Goal: Information Seeking & Learning: Learn about a topic

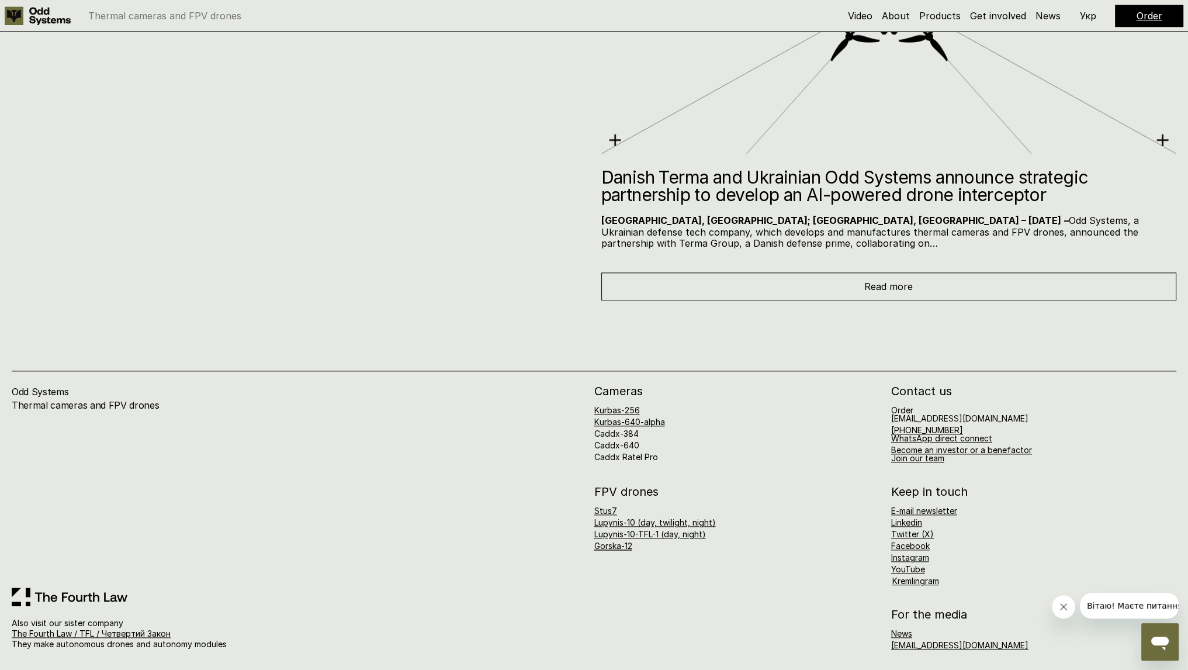
scroll to position [7637, 0]
click at [632, 440] on link "Caddx-640" at bounding box center [616, 444] width 45 height 10
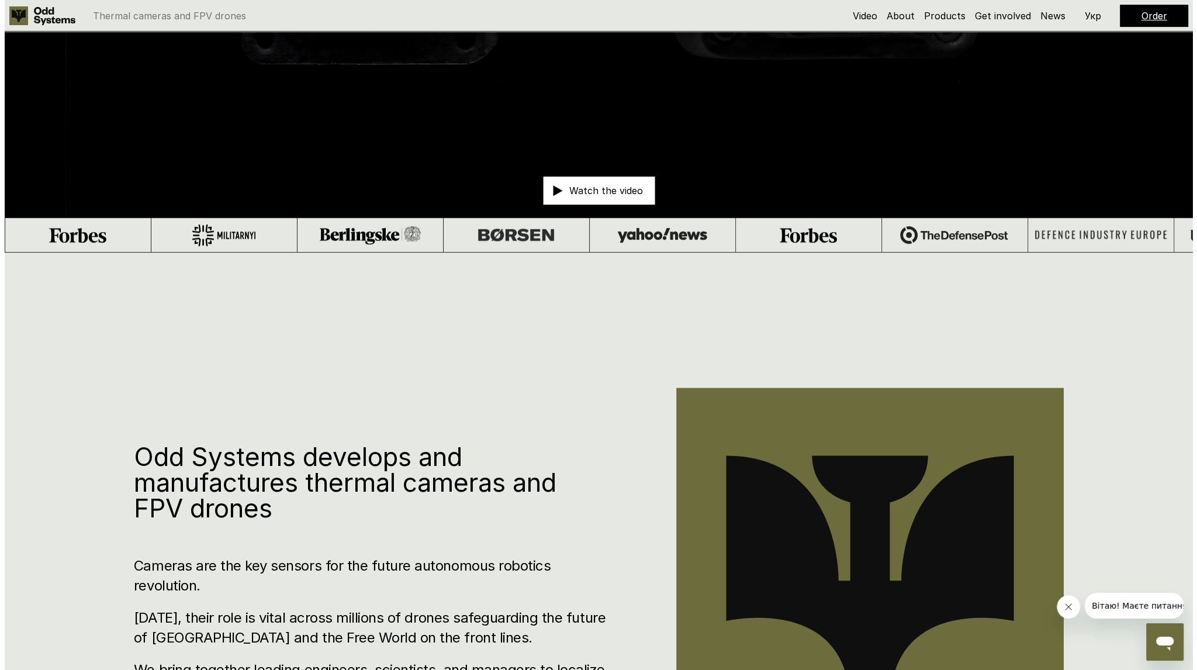
scroll to position [0, 0]
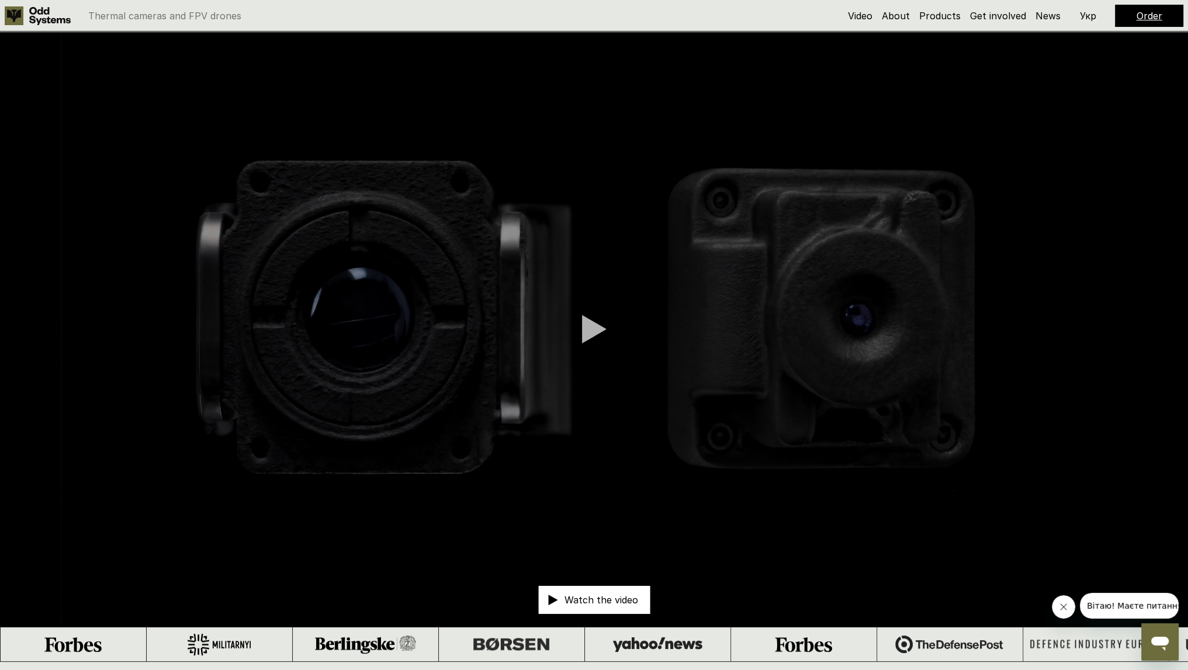
click at [596, 318] on div at bounding box center [594, 328] width 25 height 29
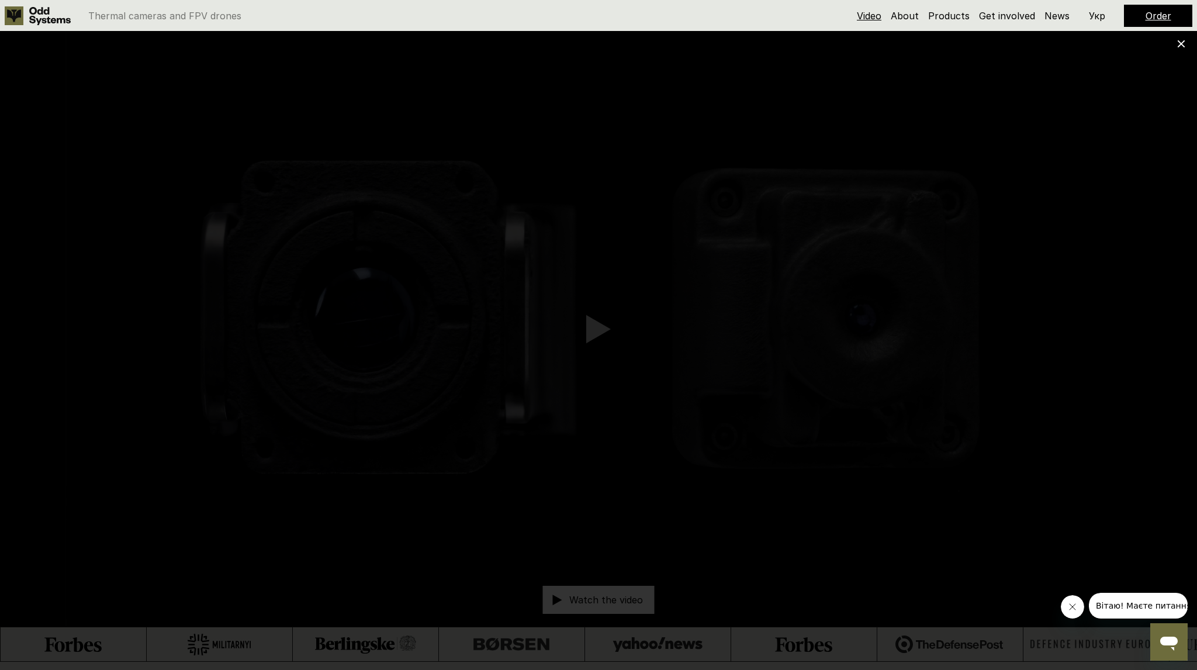
click at [875, 17] on link "Video" at bounding box center [869, 16] width 25 height 12
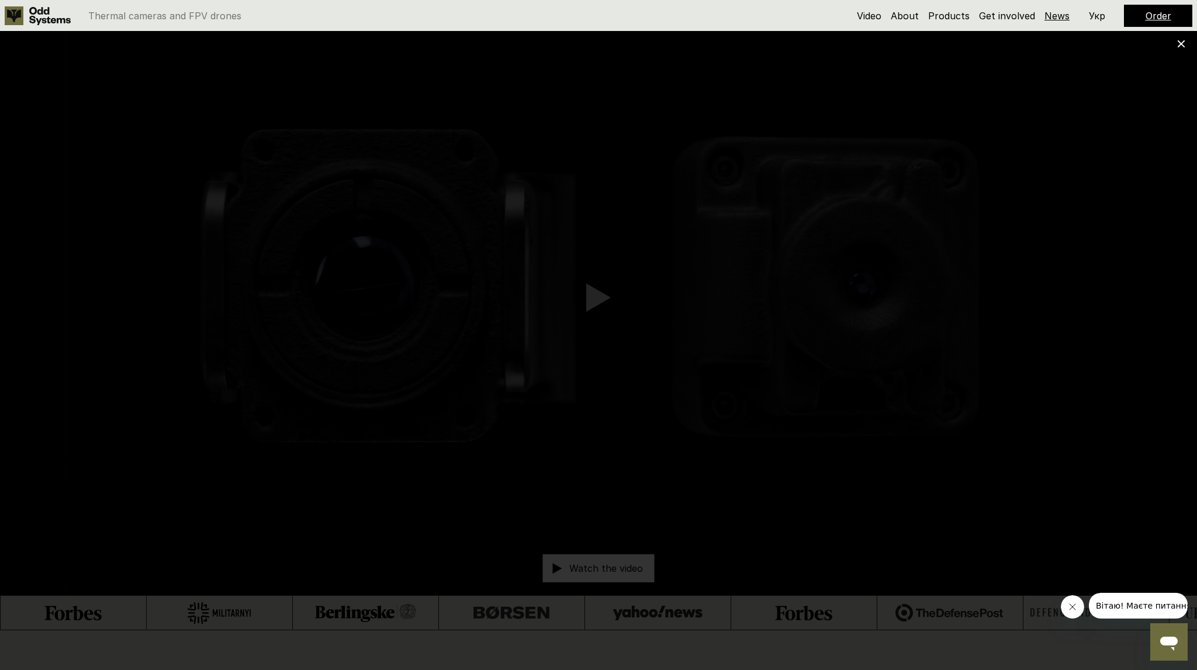
click at [1056, 17] on link "News" at bounding box center [1056, 16] width 25 height 12
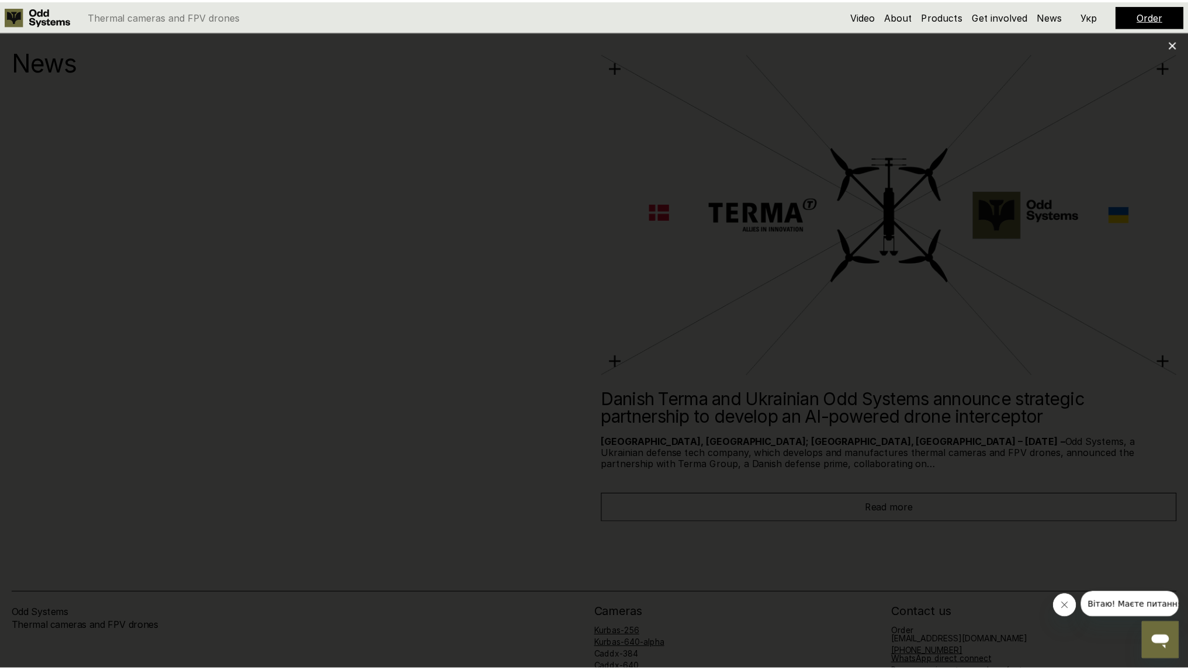
scroll to position [7422, 0]
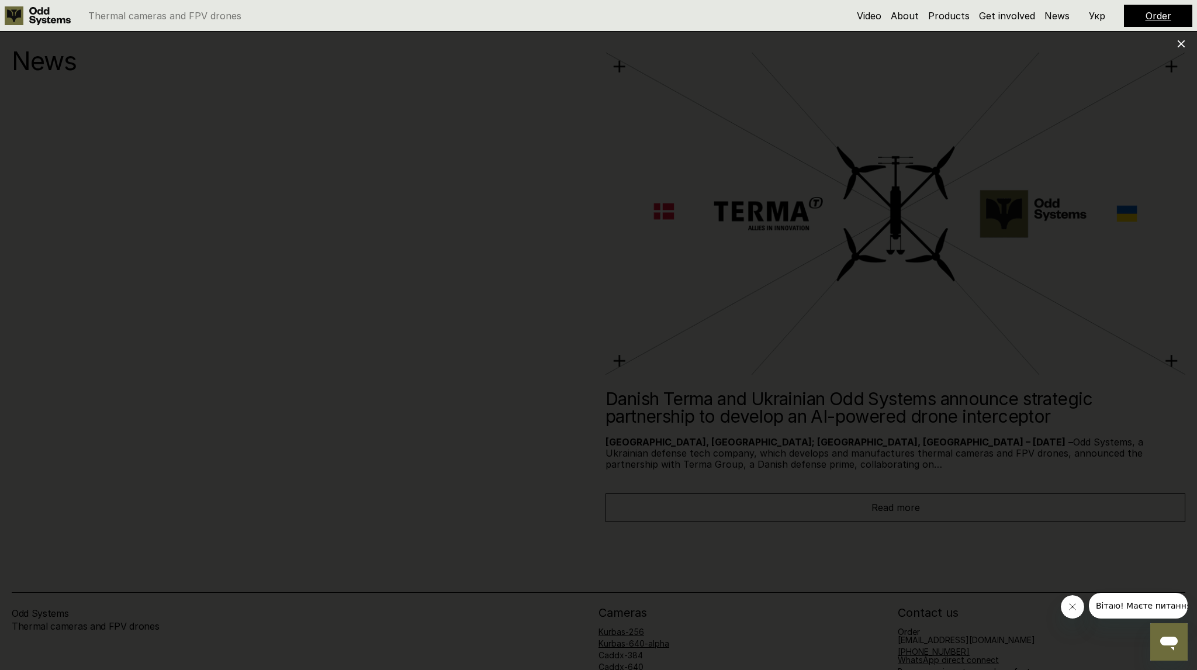
click at [1182, 43] on use at bounding box center [1181, 44] width 8 height 8
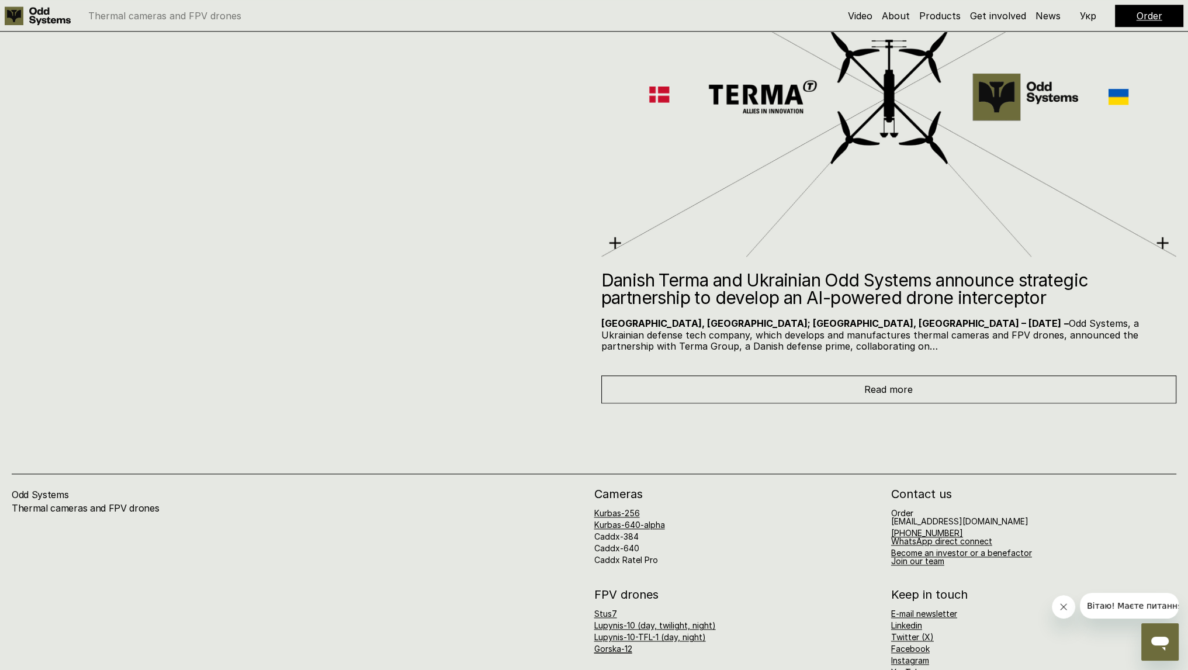
scroll to position [7637, 0]
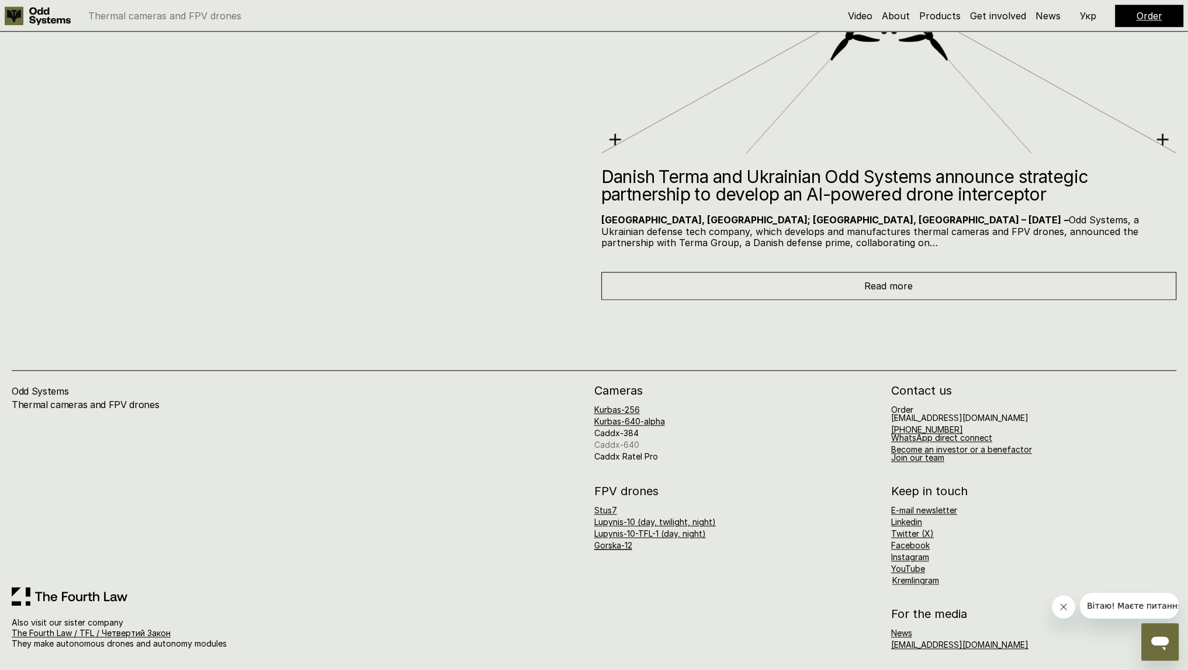
click at [631, 440] on link "Caddx-640" at bounding box center [616, 444] width 45 height 10
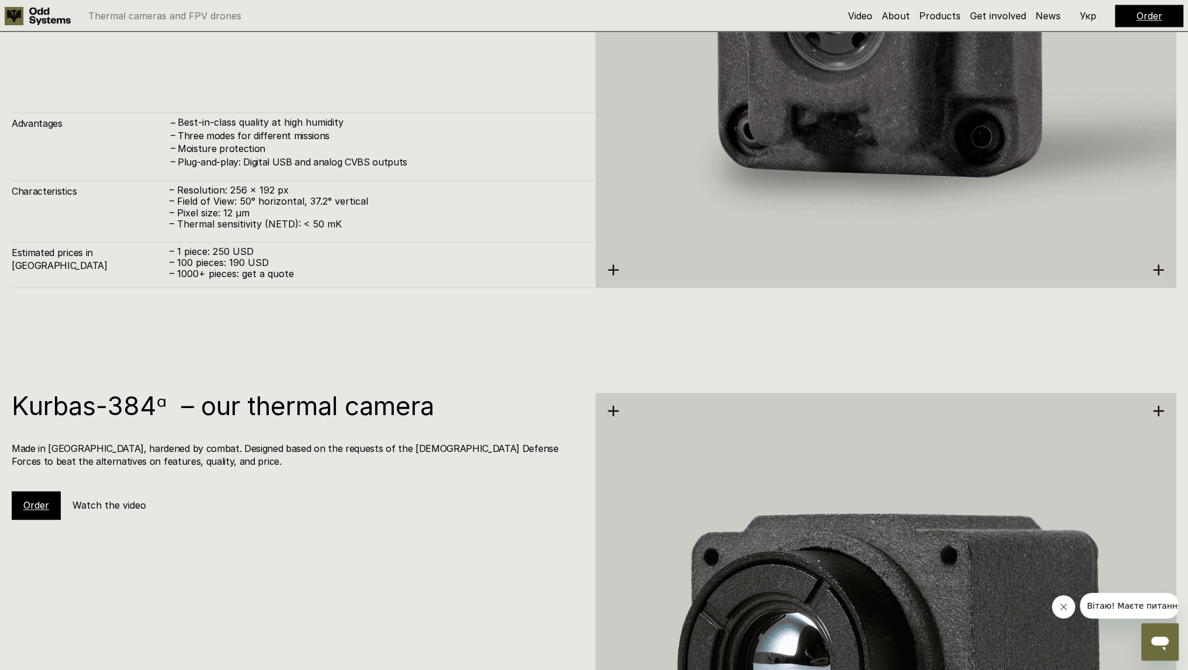
scroll to position [2396, 0]
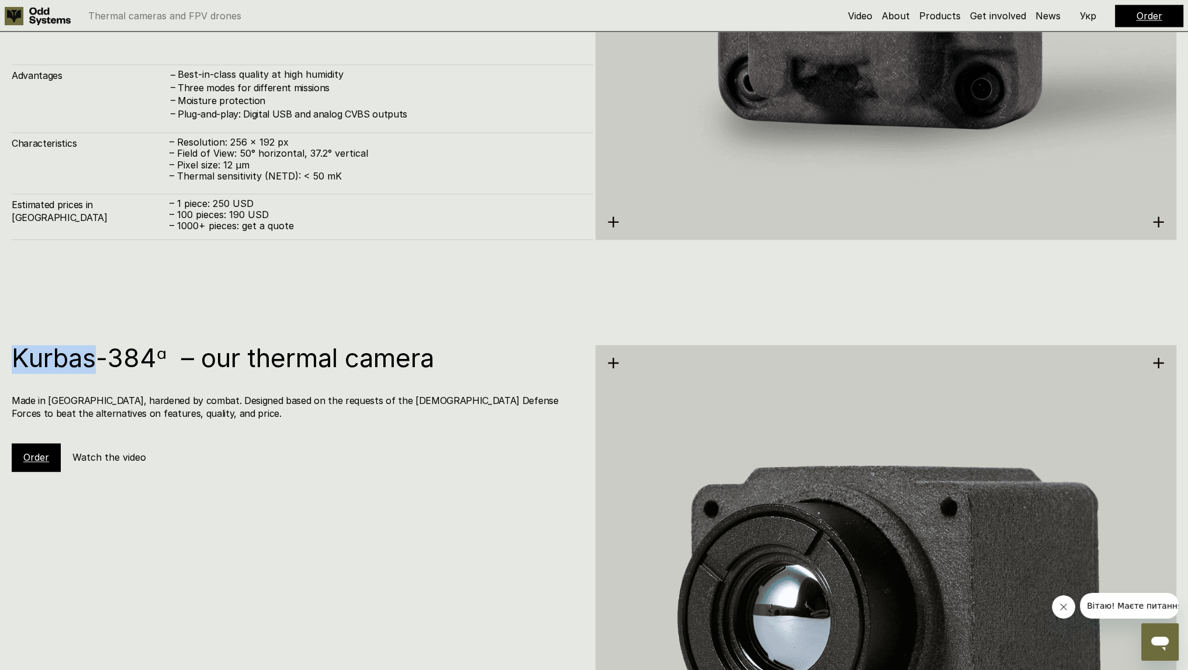
drag, startPoint x: 12, startPoint y: 356, endPoint x: 94, endPoint y: 356, distance: 82.4
click at [94, 356] on div "Kurbas-384ᵅ – our thermal camera Made in [GEOGRAPHIC_DATA], hardened by combat.…" at bounding box center [594, 610] width 1188 height 670
copy h1 "Kurbas"
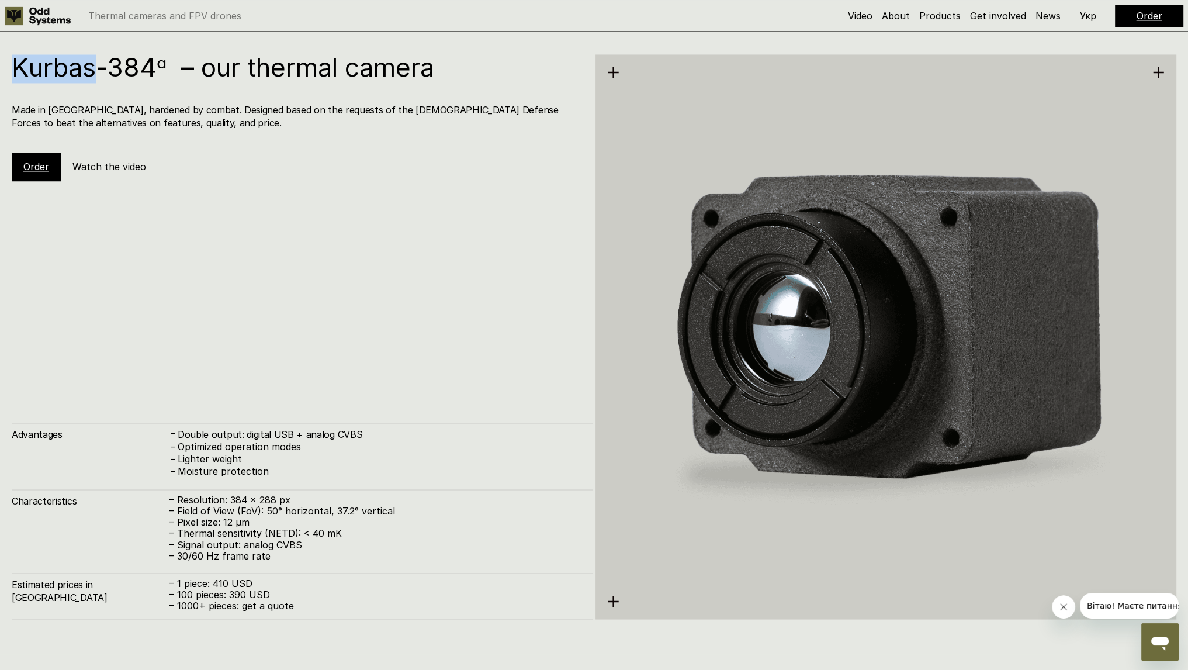
scroll to position [2688, 0]
